Goal: Information Seeking & Learning: Learn about a topic

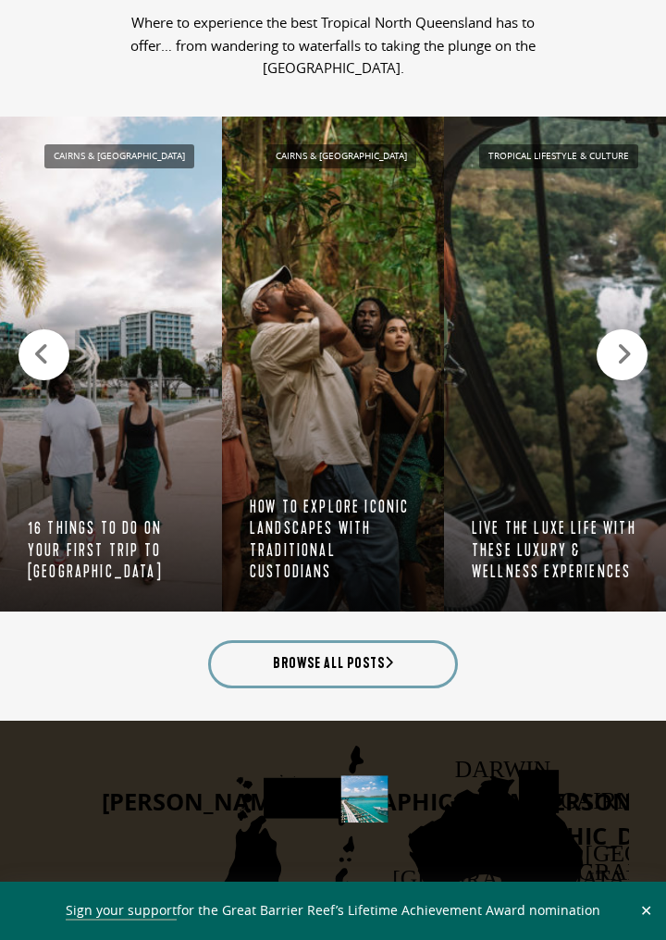
scroll to position [2996, 0]
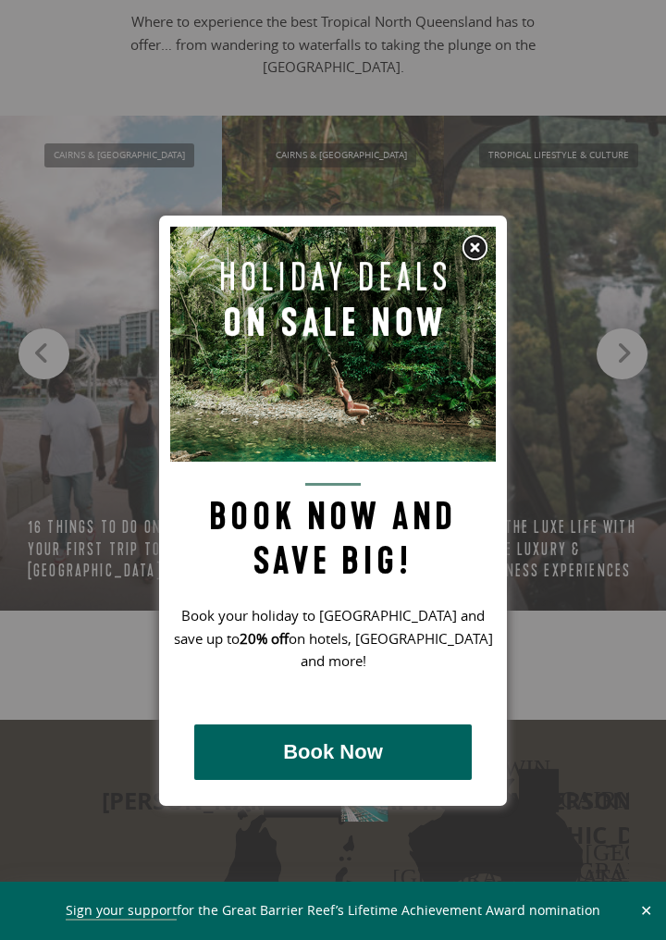
click at [53, 380] on div at bounding box center [333, 470] width 666 height 940
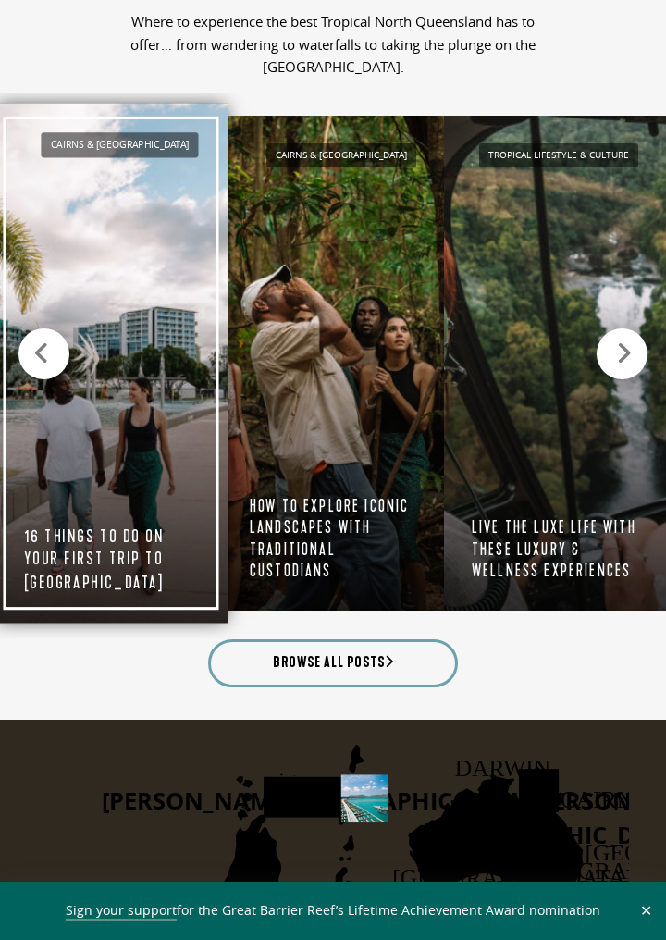
click at [152, 511] on link "Cairns & [GEOGRAPHIC_DATA] 16 things to do on your first trip to [GEOGRAPHIC_DA…" at bounding box center [110, 363] width 233 height 520
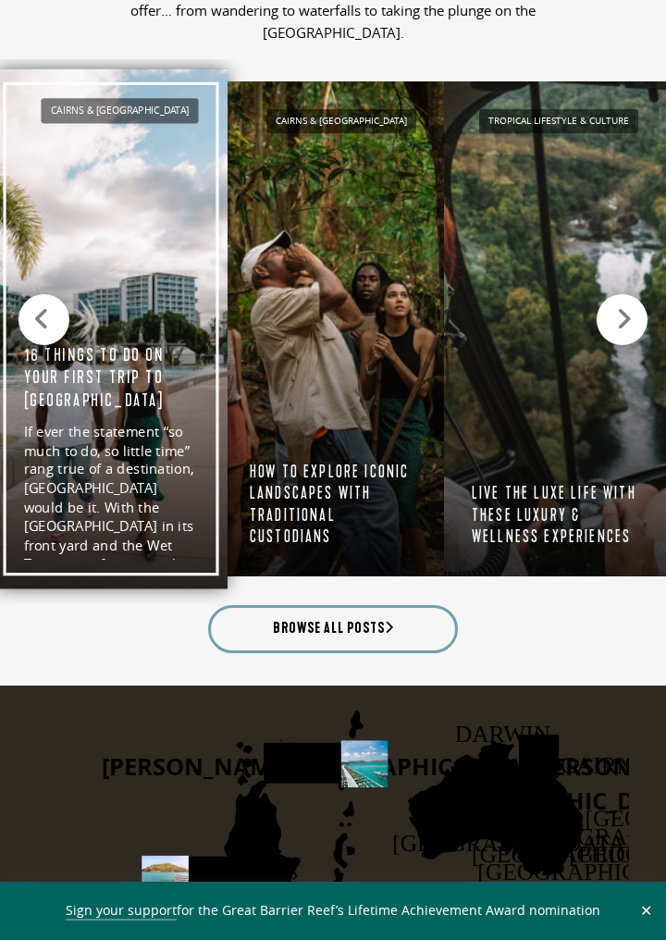
scroll to position [3055, 0]
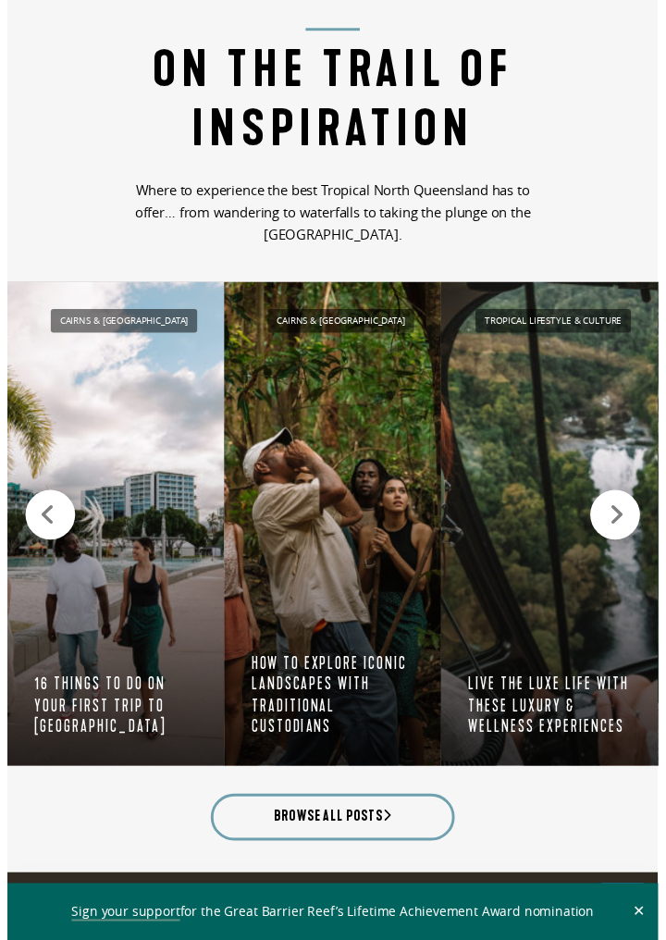
scroll to position [2823, 0]
